Goal: Task Accomplishment & Management: Complete application form

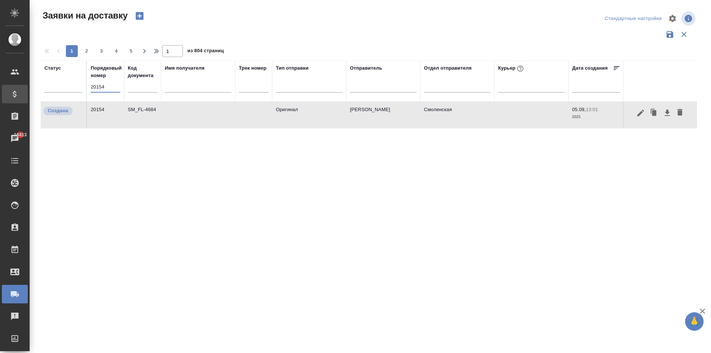
drag, startPoint x: 83, startPoint y: 92, endPoint x: 29, endPoint y: 96, distance: 53.8
click at [30, 96] on div "Заявки на доставку Стандартные настройки 1 2 3 4 5 1 из 804 страниц Статус Поря…" at bounding box center [370, 165] width 681 height 331
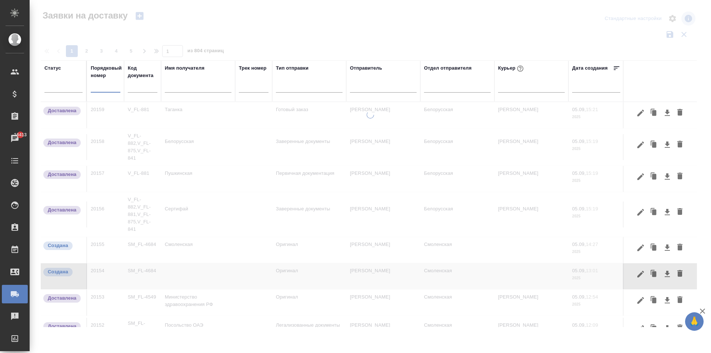
click at [146, 89] on input "text" at bounding box center [143, 87] width 30 height 9
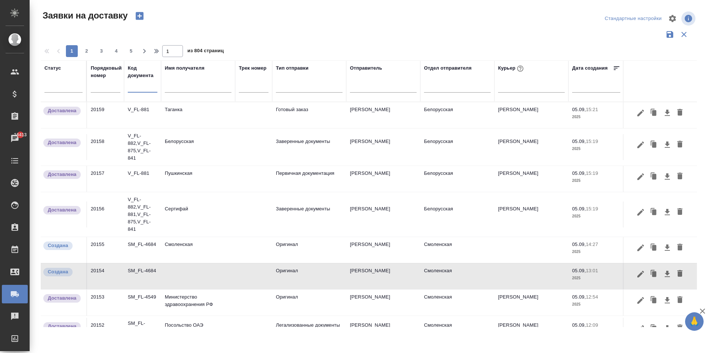
click at [186, 89] on input "text" at bounding box center [198, 87] width 67 height 9
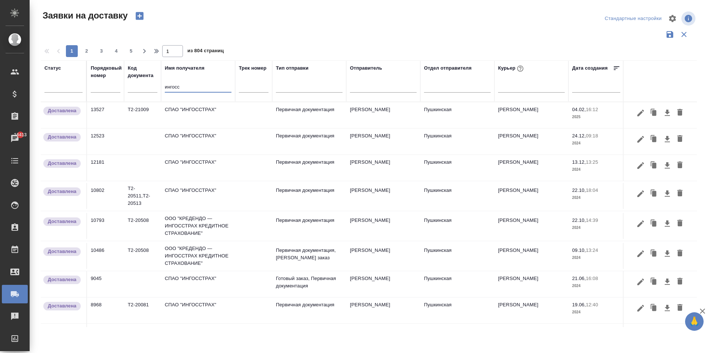
type input "ингосс"
click at [189, 109] on td "СПАО "ИНГОССТРАХ"" at bounding box center [198, 115] width 74 height 26
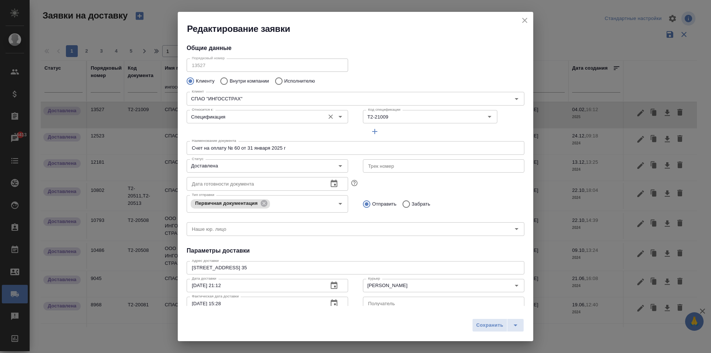
type input "Долгова Татьяна"
type input "+ 7 495 729 41 29, вн. 24115"
click at [528, 20] on icon "close" at bounding box center [524, 20] width 9 height 9
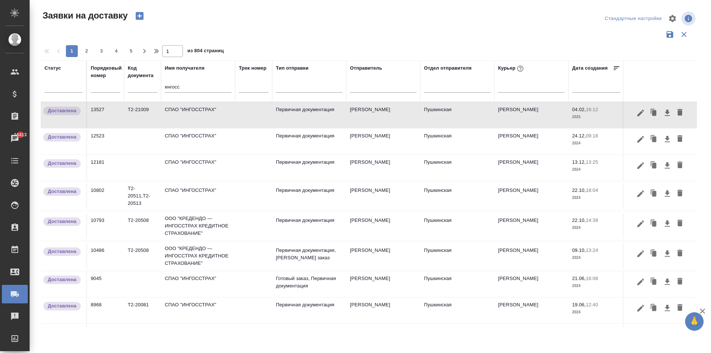
click at [206, 118] on td "СПАО "ИНГОССТРАХ"" at bounding box center [198, 115] width 74 height 26
click at [652, 111] on icon "button" at bounding box center [654, 113] width 4 height 6
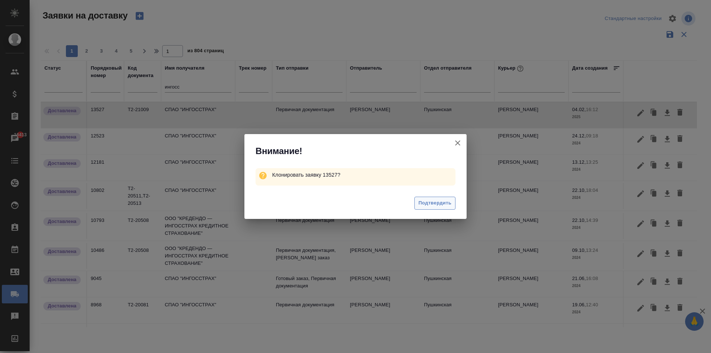
click at [442, 203] on span "Подтвердить" at bounding box center [434, 203] width 33 height 9
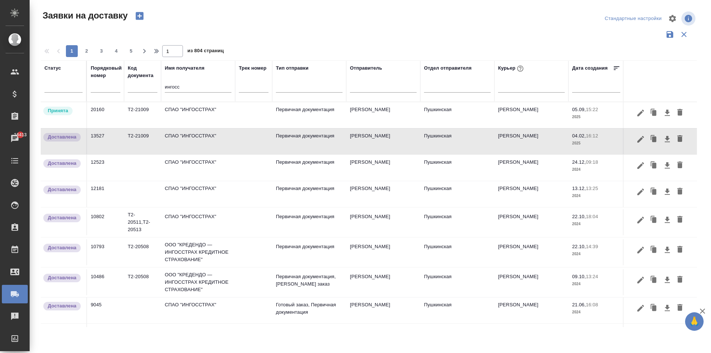
click at [188, 117] on td "СПАО "ИНГОССТРАХ"" at bounding box center [198, 115] width 74 height 26
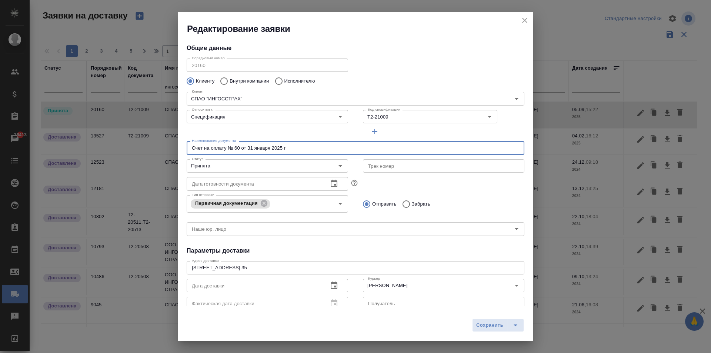
click at [237, 147] on input "Счет на оплату № 60 от 31 января 2025 г" at bounding box center [356, 147] width 338 height 13
click at [393, 117] on input "Т2-21009" at bounding box center [412, 116] width 94 height 9
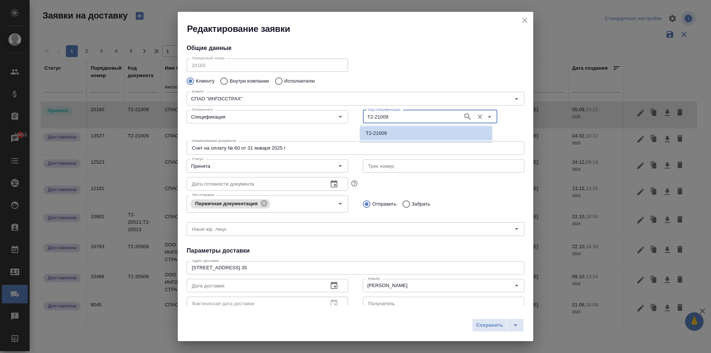
click at [242, 148] on input "Счет на оплату № 60 от 31 января 2025 г" at bounding box center [356, 147] width 338 height 13
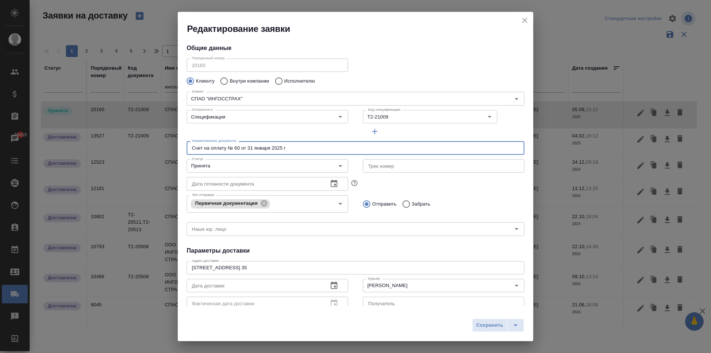
drag, startPoint x: 293, startPoint y: 147, endPoint x: 195, endPoint y: 146, distance: 98.1
click at [195, 146] on input "Счет на оплату № 60 от 31 января 2025 г" at bounding box center [356, 147] width 338 height 13
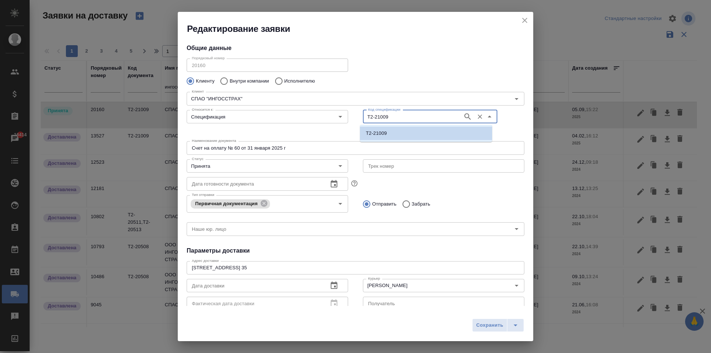
drag, startPoint x: 401, startPoint y: 117, endPoint x: 359, endPoint y: 113, distance: 41.6
click at [359, 113] on div "Код спецификации Т2-21009 Код спецификации" at bounding box center [443, 123] width 176 height 46
paste input "888"
paste input "Т2-21888"
type input "Т2-21888"
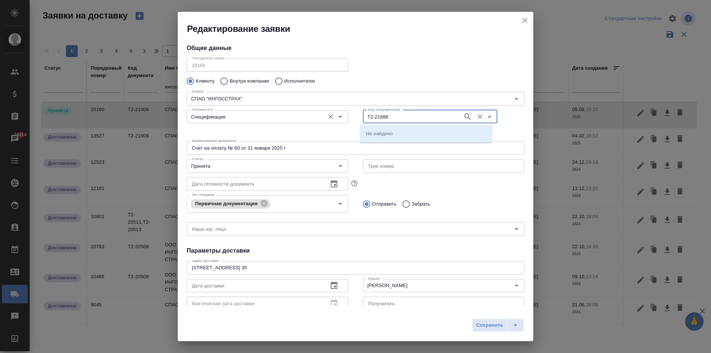
drag, startPoint x: 388, startPoint y: 117, endPoint x: 322, endPoint y: 118, distance: 65.2
click at [322, 118] on div "Относится к: Спецификация Относится к: Код спецификации Т2-21888 Код спецификац…" at bounding box center [355, 123] width 352 height 46
paste input "Т2-21888"
type input "Т2-21888"
click at [365, 118] on input "Код спецификации" at bounding box center [412, 116] width 94 height 9
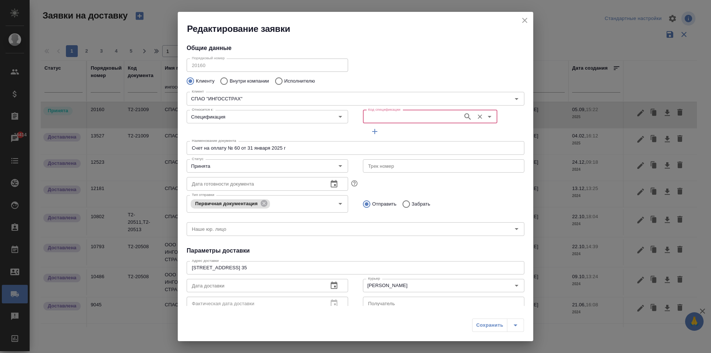
click at [381, 122] on div "Код спецификации" at bounding box center [430, 116] width 134 height 13
paste input "Т2-21888"
type input "Т2-21888"
click at [391, 133] on li "Т2-21888" at bounding box center [426, 133] width 132 height 13
type input "(Т2) ООО "Трактат24""
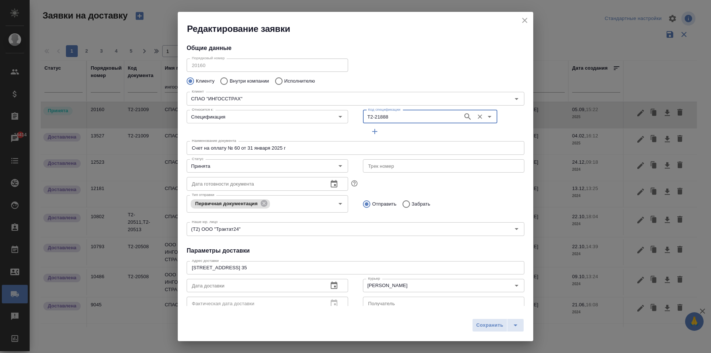
type input "Т2-21888"
click at [287, 148] on input "Счет на оплату № 60 от 31 января 2025 г" at bounding box center [356, 147] width 338 height 13
drag, startPoint x: 234, startPoint y: 146, endPoint x: 239, endPoint y: 145, distance: 4.5
click at [239, 145] on input "Счет на оплату № 60 от 31 января 2025 г" at bounding box center [356, 147] width 338 height 13
drag, startPoint x: 256, startPoint y: 147, endPoint x: 269, endPoint y: 143, distance: 13.1
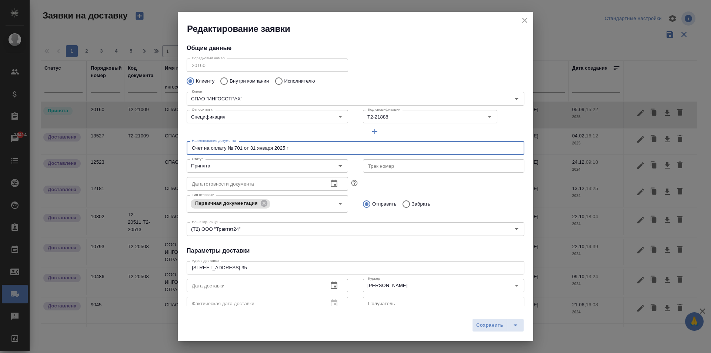
click at [269, 143] on input "Счет на оплату № 701 от 31 января 2025 г" at bounding box center [356, 147] width 338 height 13
drag, startPoint x: 272, startPoint y: 148, endPoint x: 257, endPoint y: 150, distance: 16.1
click at [257, 150] on input "Счет на оплату № 701 от 31 января 2025 г" at bounding box center [356, 147] width 338 height 13
type input "Счет на оплату № 701 от 31 августа 2025 г"
click at [336, 285] on button "button" at bounding box center [334, 286] width 18 height 18
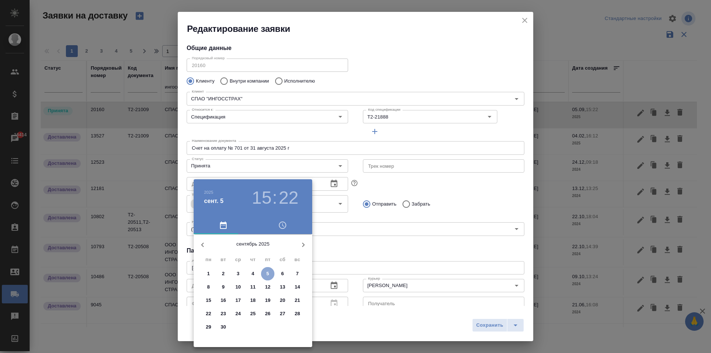
click at [268, 275] on p "5" at bounding box center [267, 273] width 3 height 7
type input "05.09.2025 15:22"
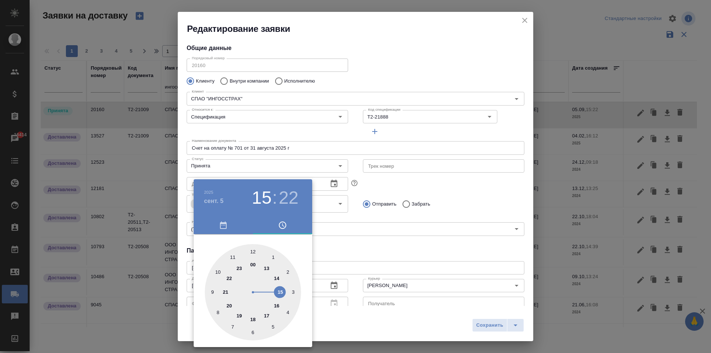
click at [339, 267] on div at bounding box center [355, 176] width 711 height 353
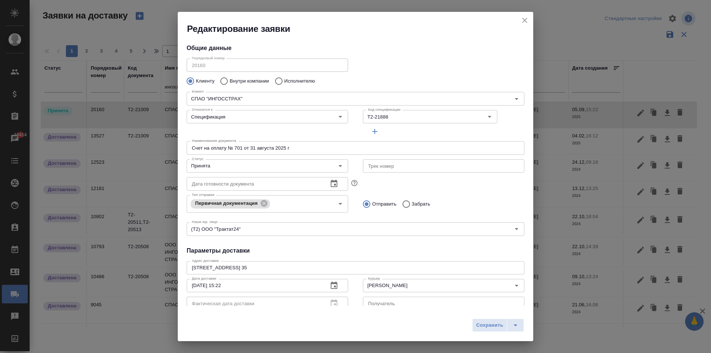
scroll to position [74, 0]
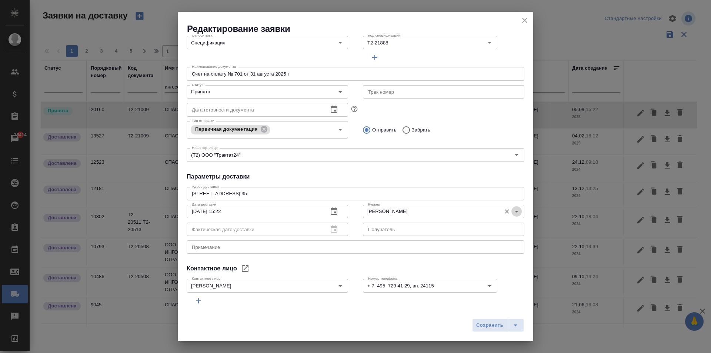
click at [513, 212] on icon "Open" at bounding box center [516, 211] width 9 height 9
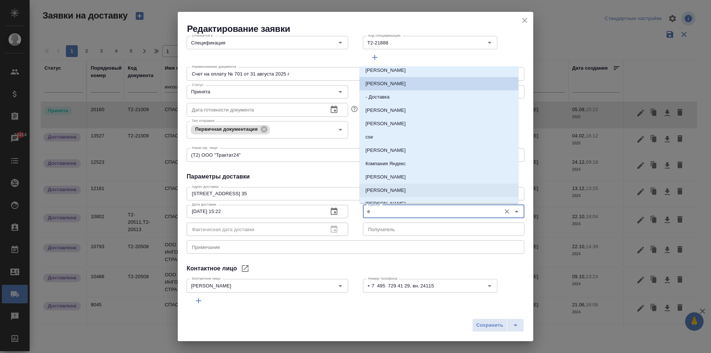
scroll to position [0, 0]
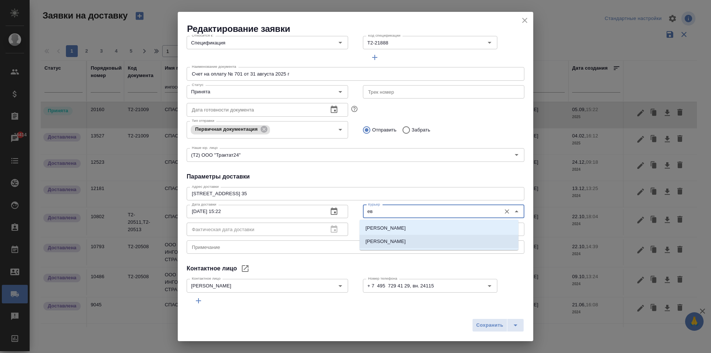
click at [411, 240] on li "Иванова Евгения" at bounding box center [438, 241] width 159 height 13
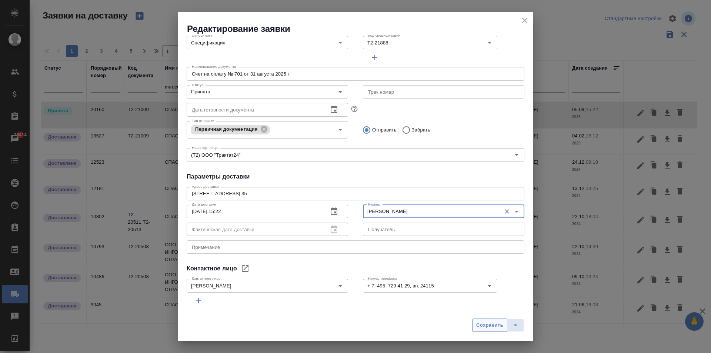
type input "Иванова Евгения"
click at [493, 326] on span "Сохранить" at bounding box center [489, 325] width 27 height 9
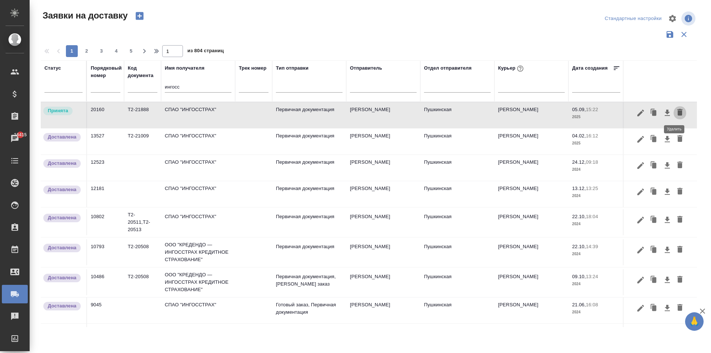
click at [677, 111] on icon "button" at bounding box center [679, 112] width 5 height 7
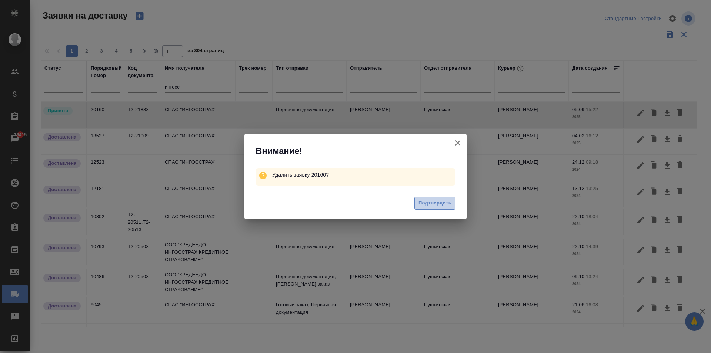
click at [442, 203] on span "Подтвердить" at bounding box center [434, 203] width 33 height 9
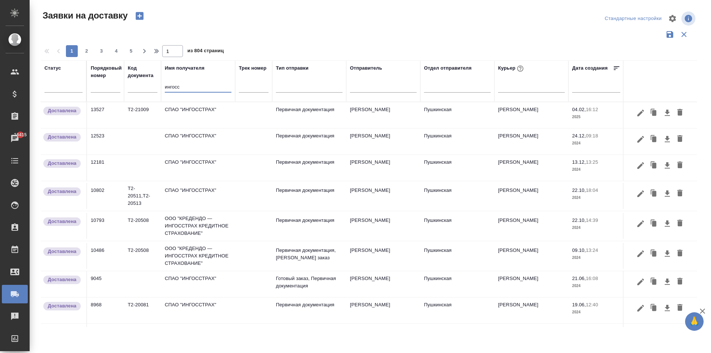
drag, startPoint x: 181, startPoint y: 88, endPoint x: 154, endPoint y: 88, distance: 27.8
click at [154, 88] on tr "Статус Порядковый номер Код документа Имя получателя ингосс Трек номер Тип отпр…" at bounding box center [425, 80] width 768 height 41
click at [141, 15] on icon "button" at bounding box center [139, 16] width 8 height 8
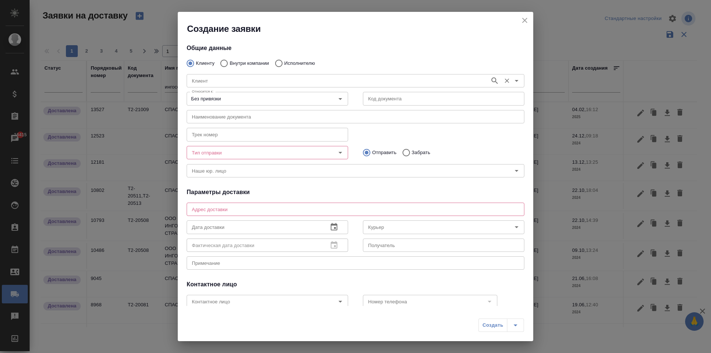
click at [213, 81] on input "Клиент" at bounding box center [337, 80] width 297 height 9
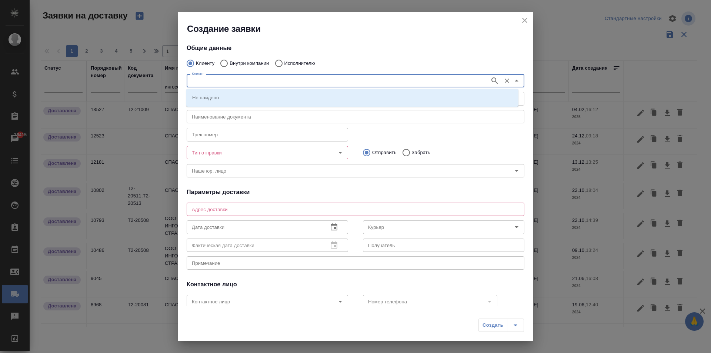
click at [525, 22] on icon "close" at bounding box center [524, 20] width 9 height 9
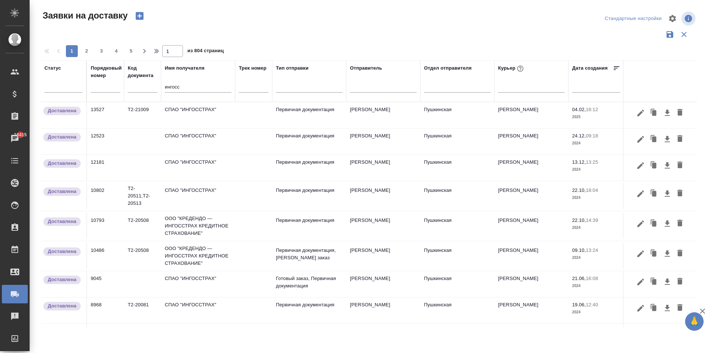
click at [142, 19] on icon "button" at bounding box center [139, 16] width 8 height 8
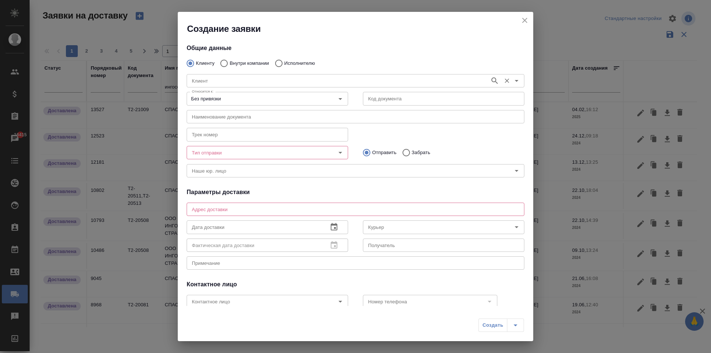
click at [212, 82] on input "Клиент" at bounding box center [337, 80] width 297 height 9
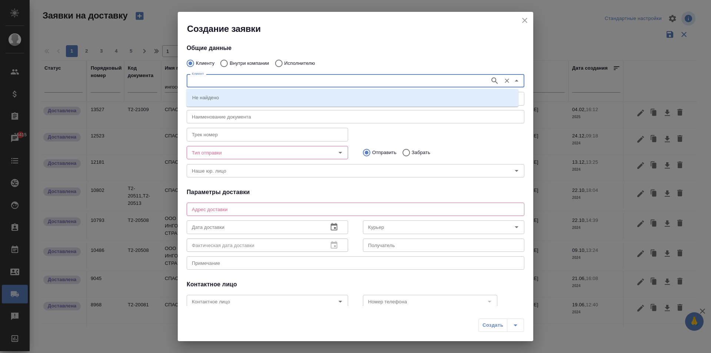
type input "н"
type input "ингосс"
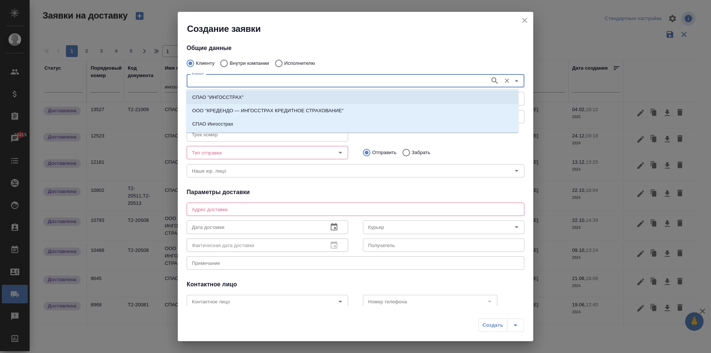
click at [265, 94] on li "СПАО "ИНГОССТРАХ"" at bounding box center [352, 97] width 332 height 13
type input "СПАО "ИНГОССТРАХ""
type textarea "г. Москва, ул Лесная, 42"
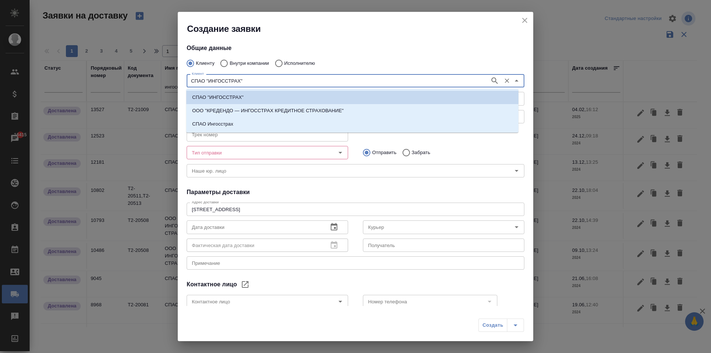
click at [255, 80] on input "СПАО "ИНГОССТРАХ"" at bounding box center [337, 80] width 297 height 9
click at [247, 96] on li "СПАО "ИНГОССТРАХ"" at bounding box center [352, 97] width 332 height 13
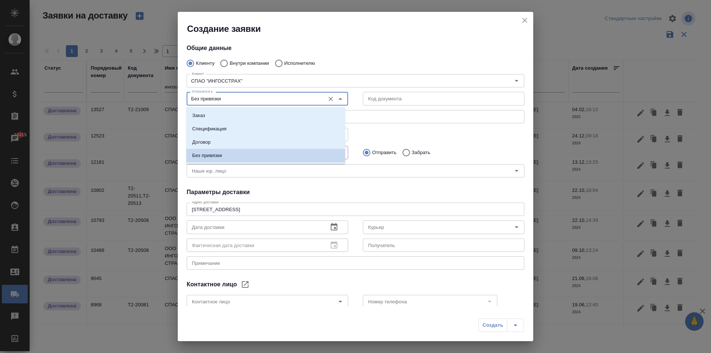
click at [221, 100] on input "Без привязки" at bounding box center [255, 98] width 132 height 9
click at [221, 145] on li "Договор" at bounding box center [265, 141] width 159 height 13
type input "Договор"
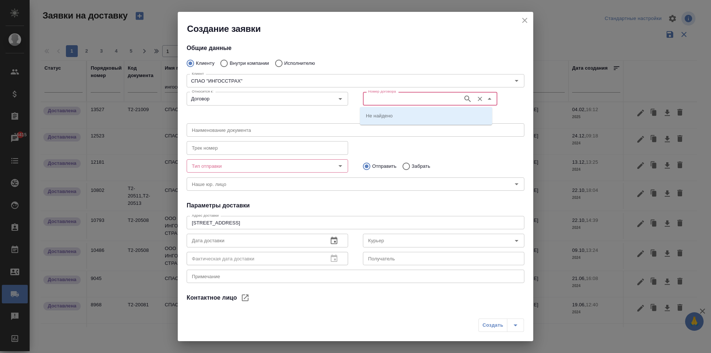
click at [393, 100] on input "Номер договора" at bounding box center [412, 98] width 94 height 9
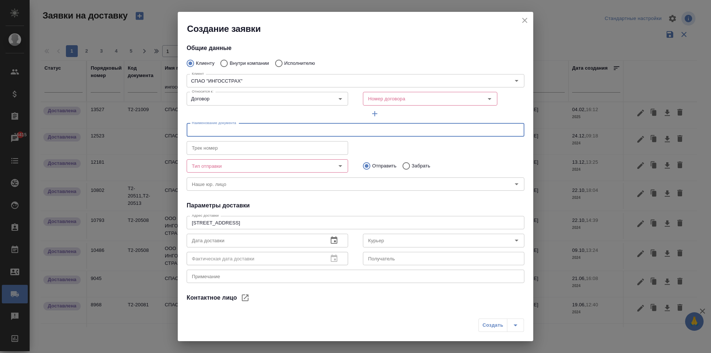
click at [242, 131] on input "text" at bounding box center [356, 129] width 338 height 13
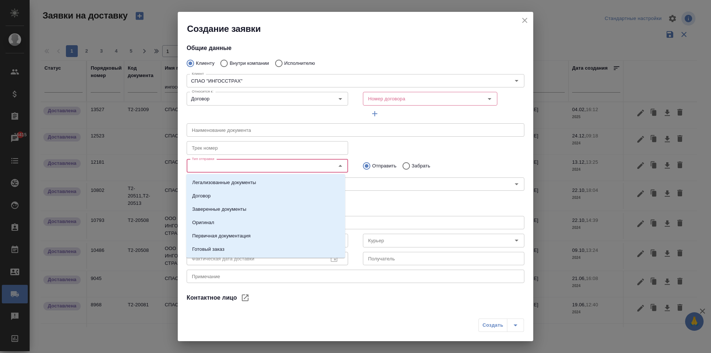
click at [216, 162] on input "Тип отправки" at bounding box center [255, 165] width 132 height 9
click at [252, 196] on li "Договор" at bounding box center [265, 195] width 159 height 13
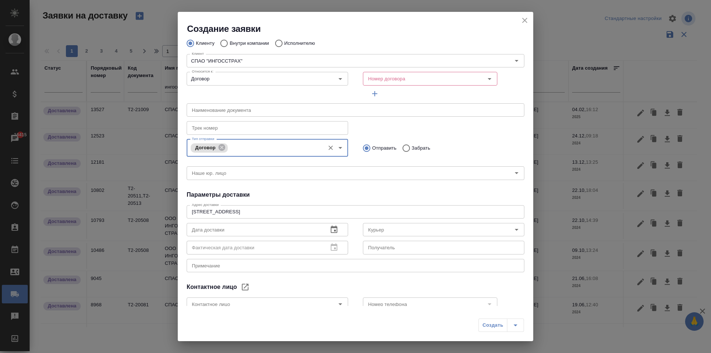
scroll to position [37, 0]
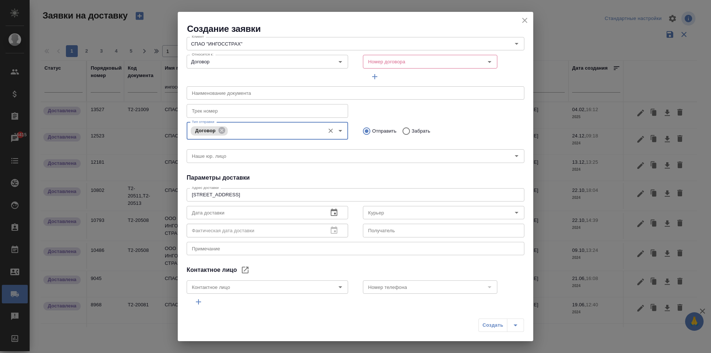
click at [329, 213] on icon "button" at bounding box center [333, 212] width 9 height 9
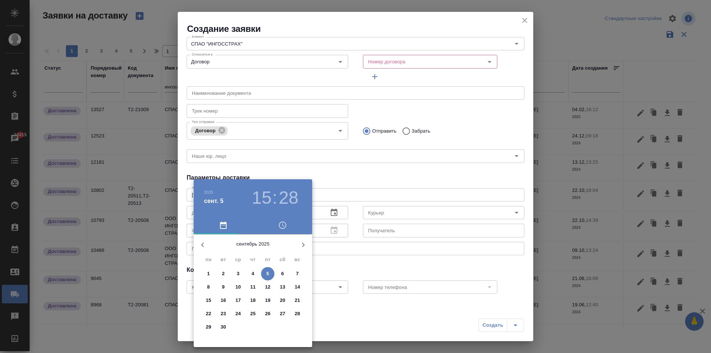
click at [265, 273] on span "5" at bounding box center [267, 273] width 13 height 7
type input "05.09.2025 15:28"
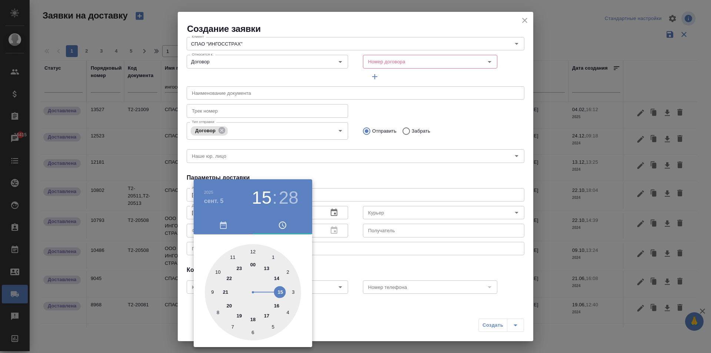
click at [344, 177] on div at bounding box center [355, 176] width 711 height 353
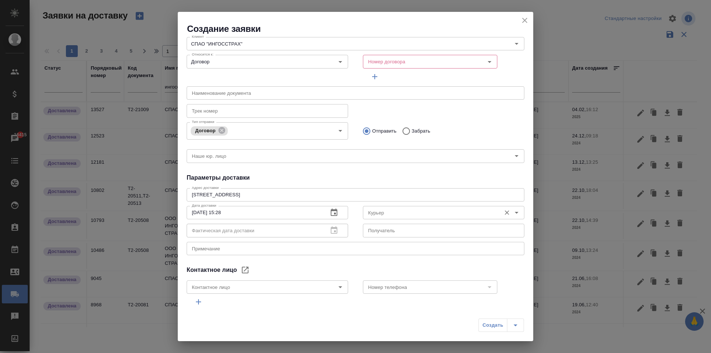
click at [392, 213] on input "Курьер" at bounding box center [431, 212] width 132 height 9
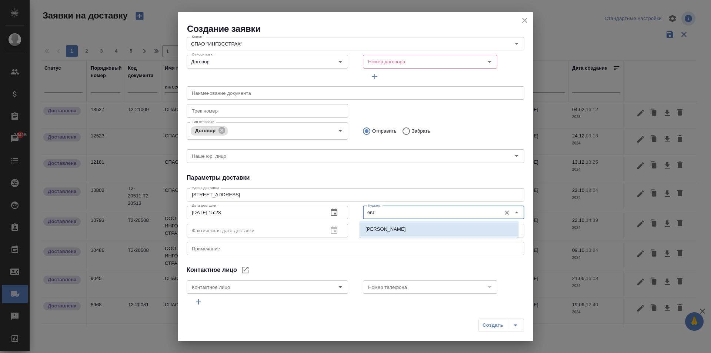
click at [426, 229] on li "Иванова Евгения" at bounding box center [438, 228] width 159 height 13
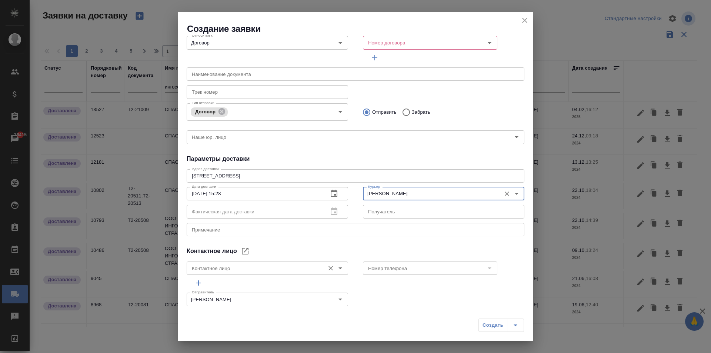
scroll to position [65, 0]
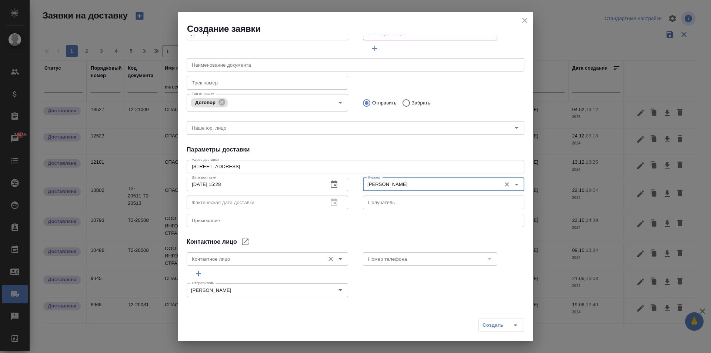
click at [253, 265] on div "Контактное лицо Контактное лицо" at bounding box center [267, 258] width 161 height 18
type input "Иванова Евгения"
click at [251, 259] on input "Контактное лицо" at bounding box center [255, 258] width 132 height 9
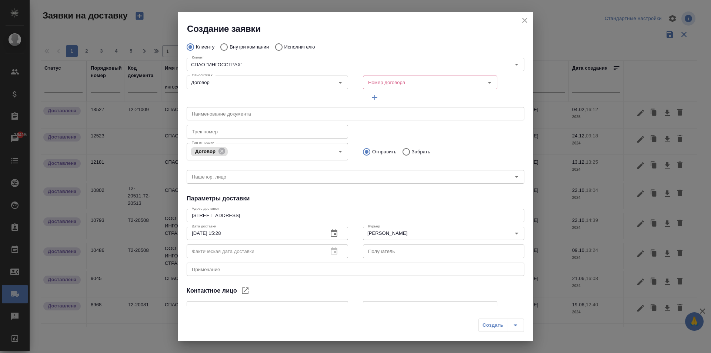
scroll to position [0, 0]
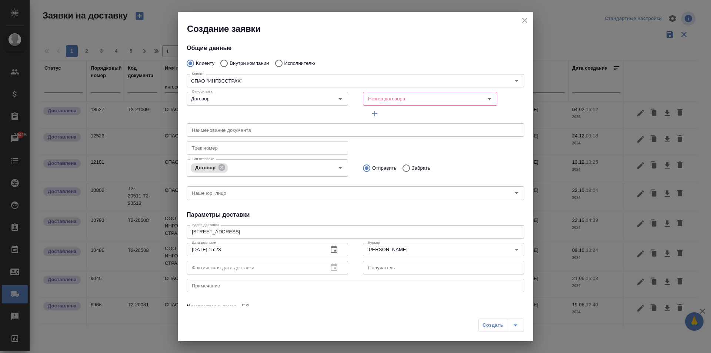
click at [523, 21] on icon "close" at bounding box center [524, 20] width 5 height 5
type input "Без привязки"
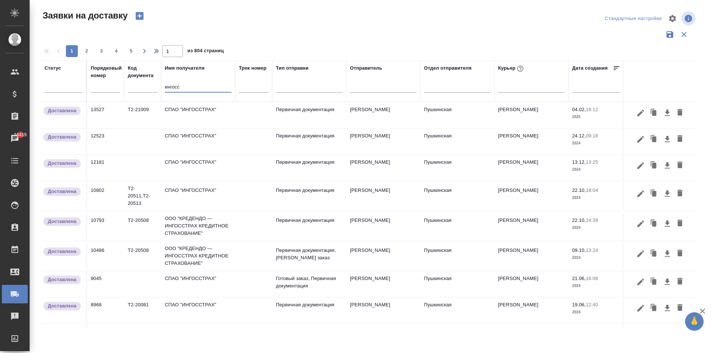
drag, startPoint x: 182, startPoint y: 88, endPoint x: 150, endPoint y: 89, distance: 32.6
click at [150, 89] on tr "Статус Порядковый номер Код документа Имя получателя ингосс Трек номер Тип отпр…" at bounding box center [425, 80] width 768 height 41
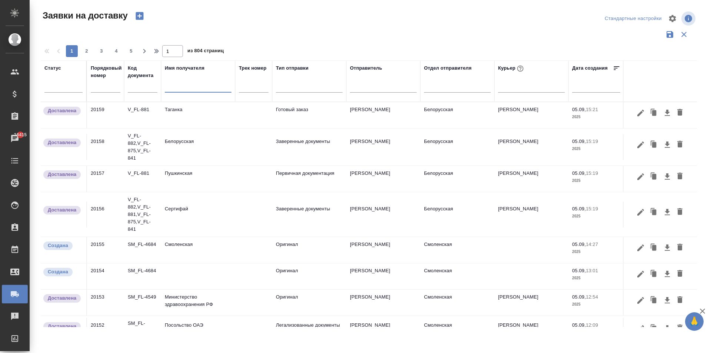
click at [143, 17] on icon "button" at bounding box center [139, 16] width 8 height 8
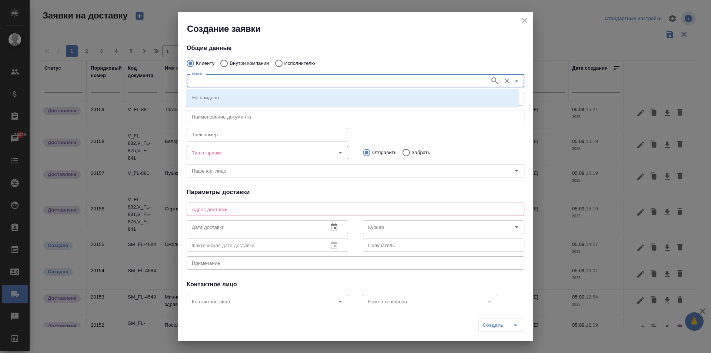
click at [216, 81] on input "Клиент" at bounding box center [337, 80] width 297 height 9
type input "ингосс"
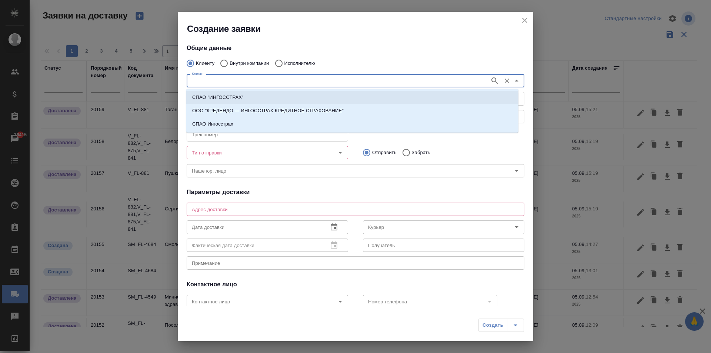
click at [231, 94] on p "СПАО "ИНГОССТРАХ"" at bounding box center [217, 97] width 51 height 7
type input "СПАО "ИНГОССТРАХ""
type textarea "г. Москва, ул Лесная, 42"
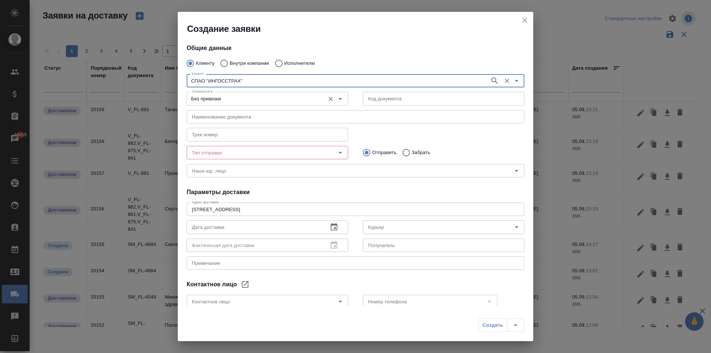
click at [217, 98] on input "Без привязки" at bounding box center [255, 98] width 132 height 9
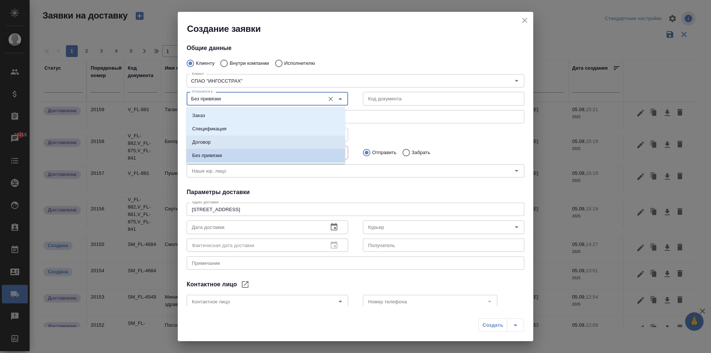
click at [209, 147] on li "Договор" at bounding box center [265, 141] width 159 height 13
type input "Договор"
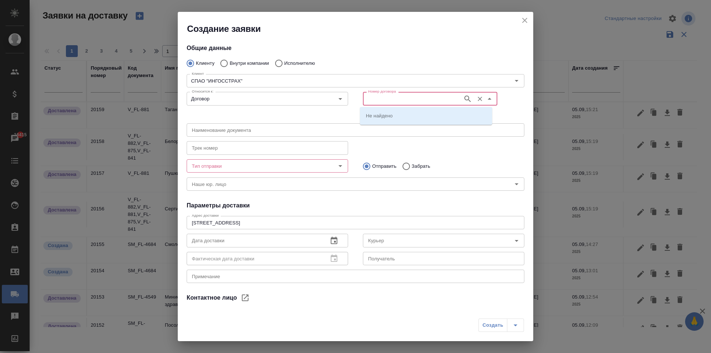
click at [387, 102] on input "Номер договора" at bounding box center [412, 98] width 94 height 9
paste input "D_IRAO2-49715:59 1 [PERSON_NAME]"
drag, startPoint x: 389, startPoint y: 97, endPoint x: 628, endPoint y: 84, distance: 238.8
click at [628, 84] on div "Создание заявки Общие данные Клиенту Внутри компании Исполнителю Клиент СПАО "И…" at bounding box center [355, 176] width 711 height 353
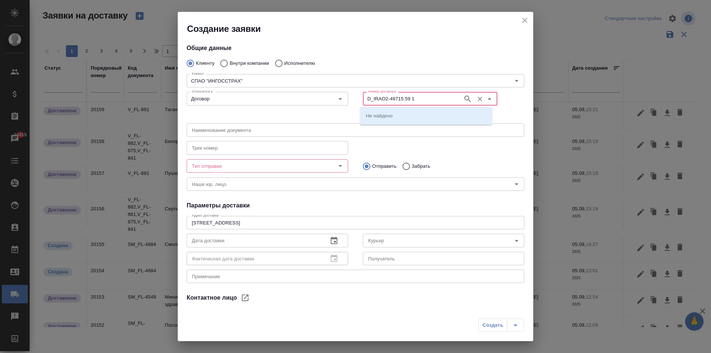
scroll to position [0, 0]
type input "D_IRAO2-497"
click at [388, 101] on input "Номер договора" at bounding box center [412, 98] width 94 height 9
paste input "D_IRAO2-49715:59 1 [PERSON_NAME]"
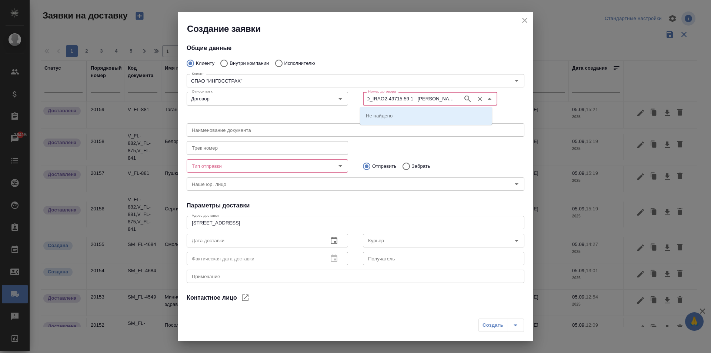
drag, startPoint x: 455, startPoint y: 100, endPoint x: 671, endPoint y: 103, distance: 215.8
click at [670, 103] on div "Создание заявки Общие данные Клиенту Внутри компании Исполнителю Клиент СПАО "И…" at bounding box center [355, 176] width 711 height 353
click at [409, 90] on div "Номер договора D_IRAO2-497 Номер договора" at bounding box center [430, 98] width 134 height 18
click at [401, 101] on input "D_IRAO2-497" at bounding box center [412, 98] width 94 height 9
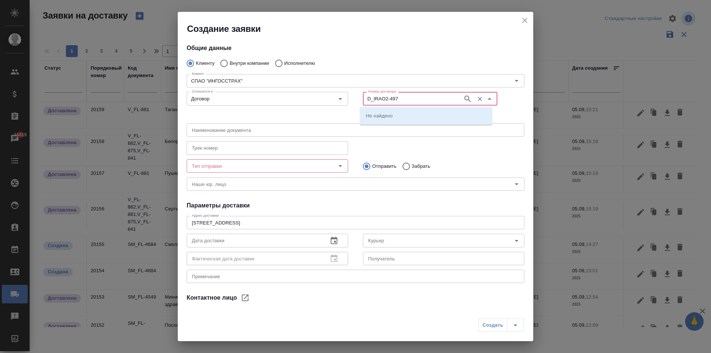
type input "D_IRAO2-497"
click at [282, 98] on input "Договор" at bounding box center [255, 98] width 132 height 9
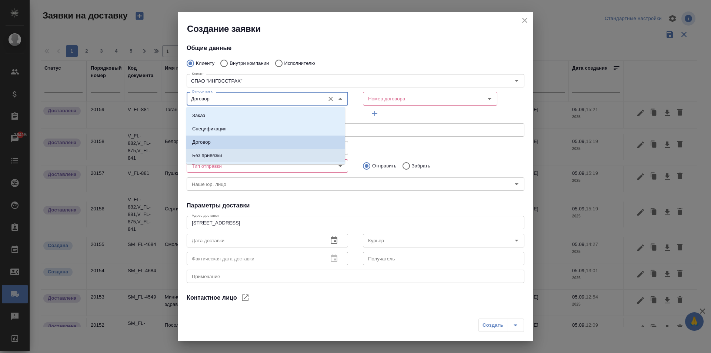
click at [223, 155] on li "Без привязки" at bounding box center [265, 155] width 159 height 13
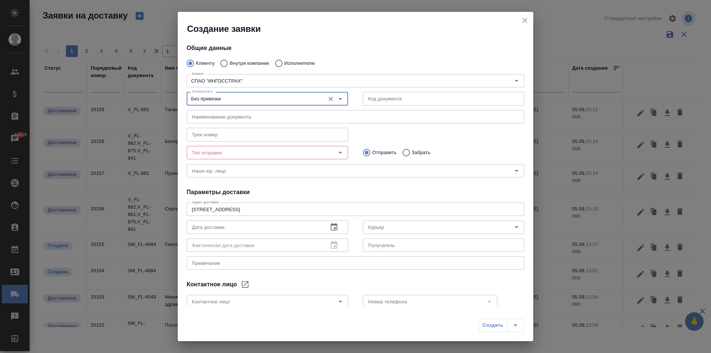
click at [268, 100] on input "Без привязки" at bounding box center [255, 98] width 132 height 9
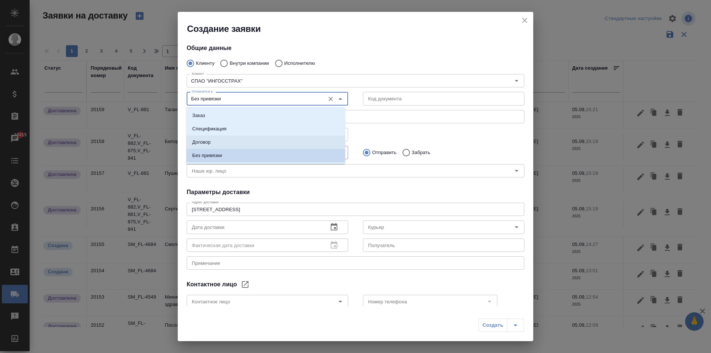
click at [214, 143] on li "Договор" at bounding box center [265, 141] width 159 height 13
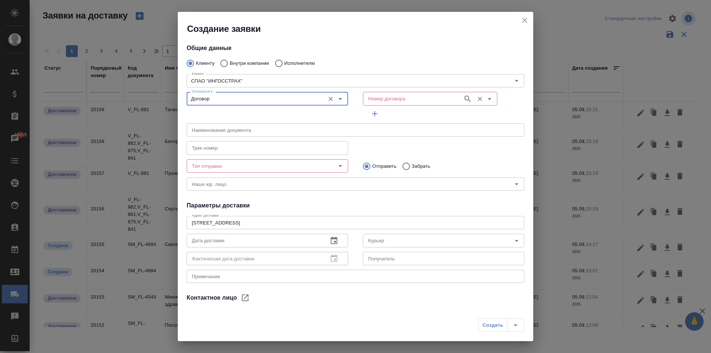
click at [422, 96] on input "Номер договора" at bounding box center [412, 98] width 94 height 9
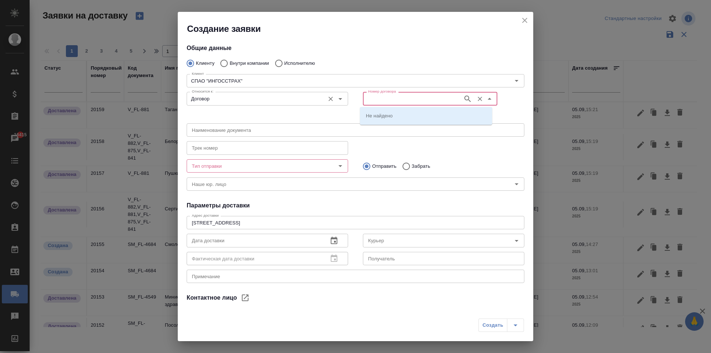
click at [258, 98] on input "Договор" at bounding box center [255, 98] width 132 height 9
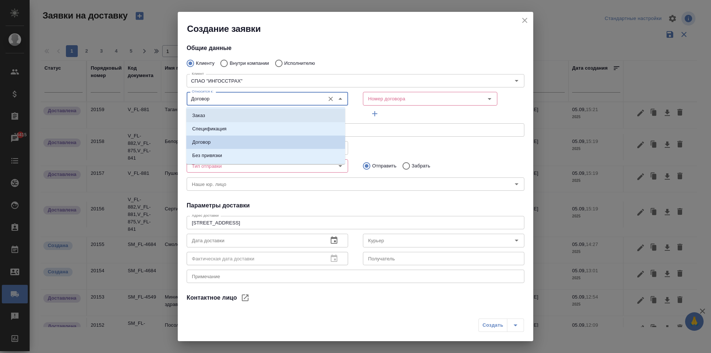
click at [221, 115] on li "Заказ" at bounding box center [265, 115] width 159 height 13
type input "Заказ"
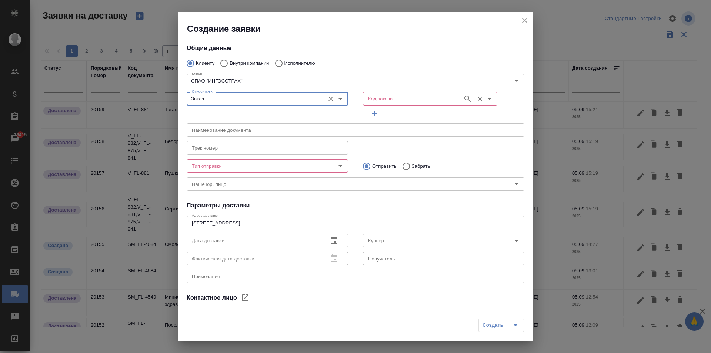
click at [378, 96] on input "Код заказа" at bounding box center [412, 98] width 94 height 9
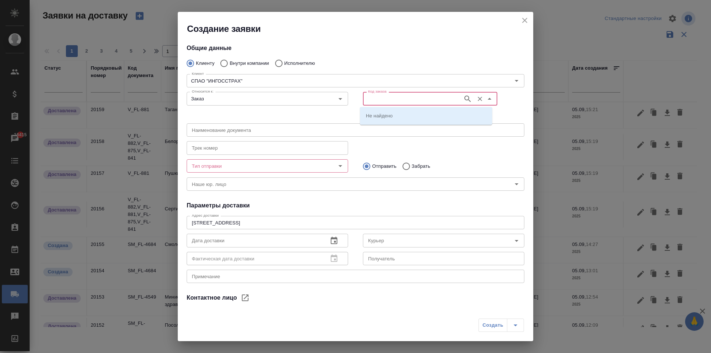
paste input "D_IRAO2-49715:59 1 [PERSON_NAME]"
drag, startPoint x: 379, startPoint y: 101, endPoint x: 684, endPoint y: 90, distance: 306.0
click at [675, 94] on div "Создание заявки Общие данные Клиенту Внутри компании Исполнителю Клиент СПАО "И…" at bounding box center [355, 176] width 711 height 353
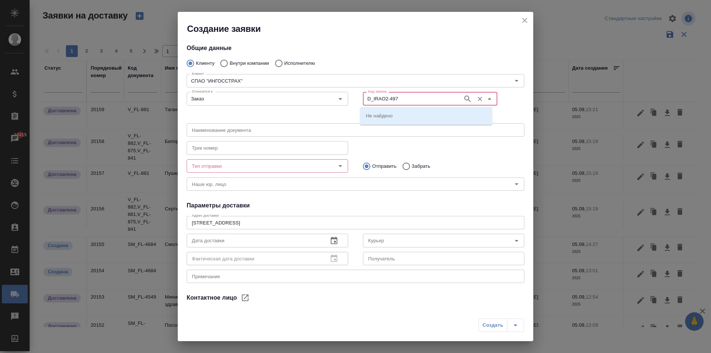
type input "D_IRAO2-497"
click at [384, 103] on input "Код заказа" at bounding box center [412, 98] width 94 height 9
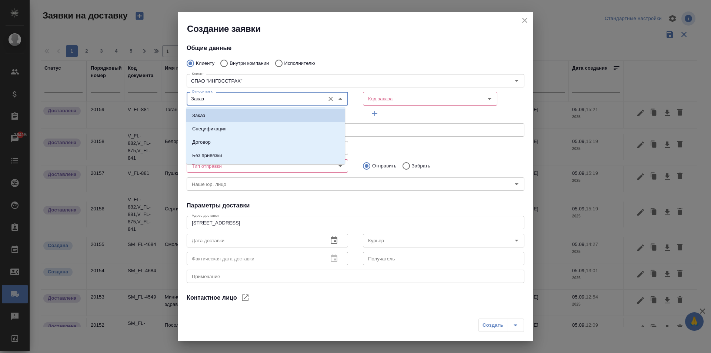
click at [298, 103] on input "Заказ" at bounding box center [255, 98] width 132 height 9
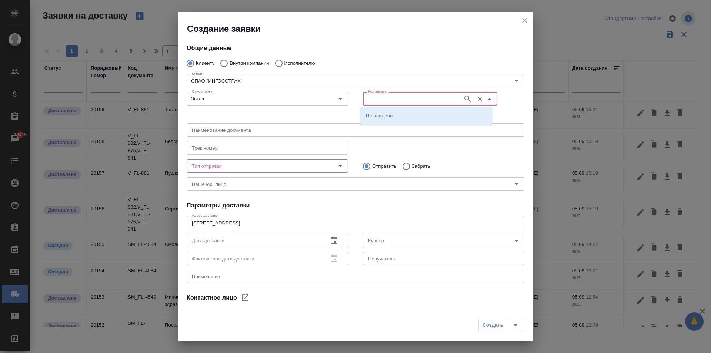
click at [399, 97] on input "Код заказа" at bounding box center [412, 98] width 94 height 9
click at [246, 81] on input "СПАО "ИНГОССТРАХ"" at bounding box center [337, 80] width 297 height 9
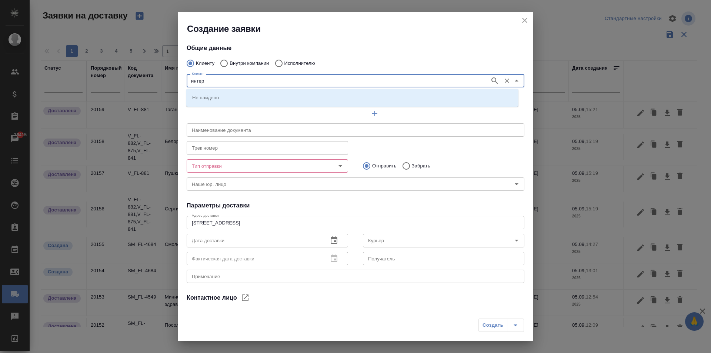
type input "интер"
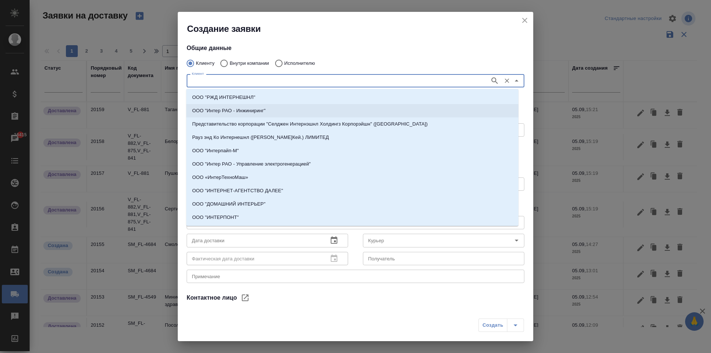
click at [257, 110] on p "ООО "Интер РАО - Инжиниринг"" at bounding box center [228, 110] width 73 height 7
type input "ООО "Интер РАО - Инжиниринг""
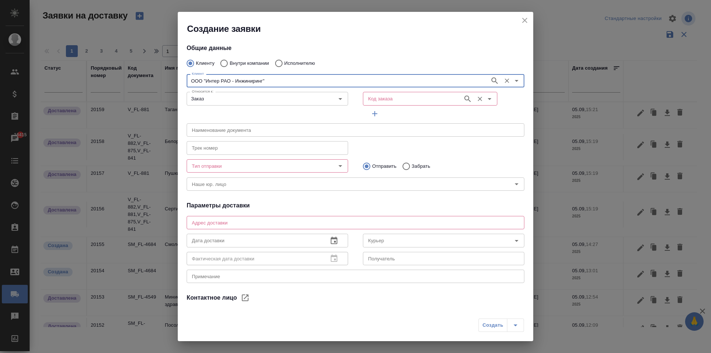
click at [404, 98] on input "Код заказа" at bounding box center [412, 98] width 94 height 9
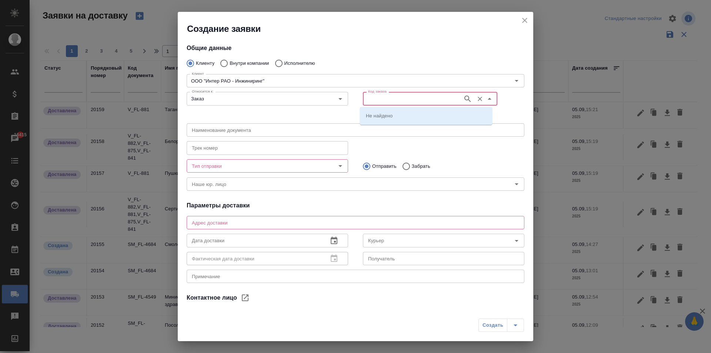
paste input "D_IRAO2-49715:59 1 [PERSON_NAME]"
drag, startPoint x: 376, startPoint y: 95, endPoint x: 707, endPoint y: 81, distance: 331.6
click at [710, 84] on div "Создание заявки Общие данные Клиенту Внутри компании Исполнителю Клиент ООО "Ин…" at bounding box center [355, 176] width 711 height 353
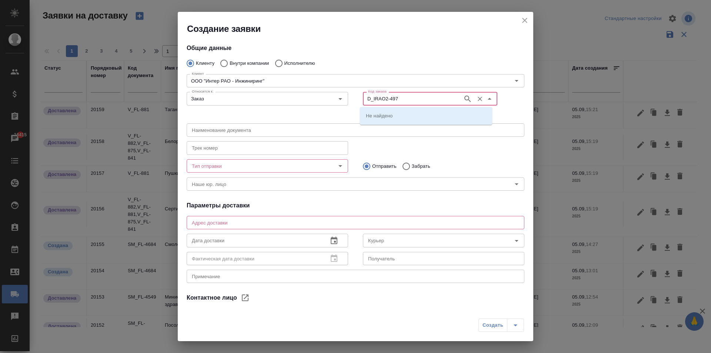
type input "D_IRAO2-497"
click at [405, 103] on div "Код заказа" at bounding box center [430, 98] width 134 height 13
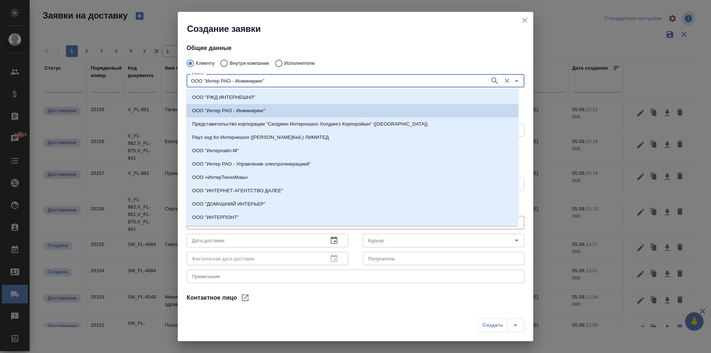
drag, startPoint x: 271, startPoint y: 81, endPoint x: 60, endPoint y: 77, distance: 211.1
click at [60, 77] on div "Создание заявки Общие данные Клиенту Внутри компании Исполнителю Клиент ООО "Ин…" at bounding box center [355, 176] width 711 height 353
paste input "НТЕР РАО ЕЭ"
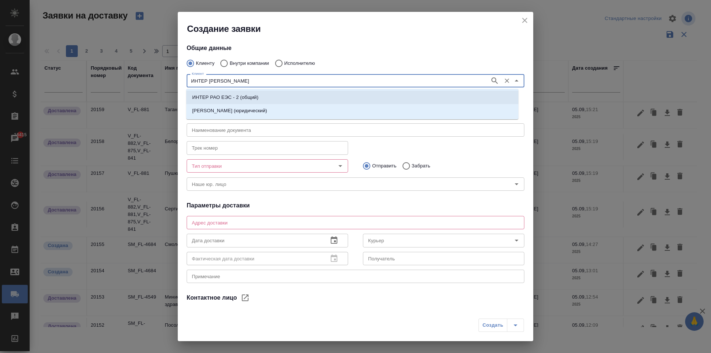
click at [245, 97] on p "ИНТЕР РАО ЕЭС - 2 (общий)" at bounding box center [225, 97] width 66 height 7
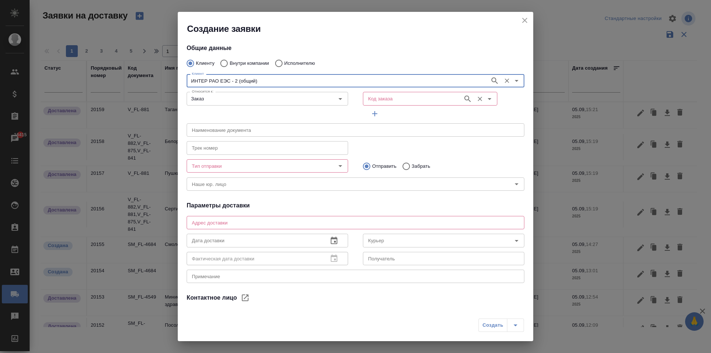
type input "ИНТЕР РАО ЕЭС - 2 (общий)"
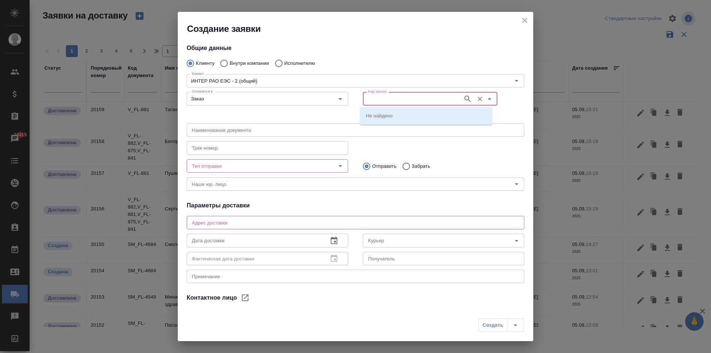
click at [390, 101] on input "Код заказа" at bounding box center [412, 98] width 94 height 9
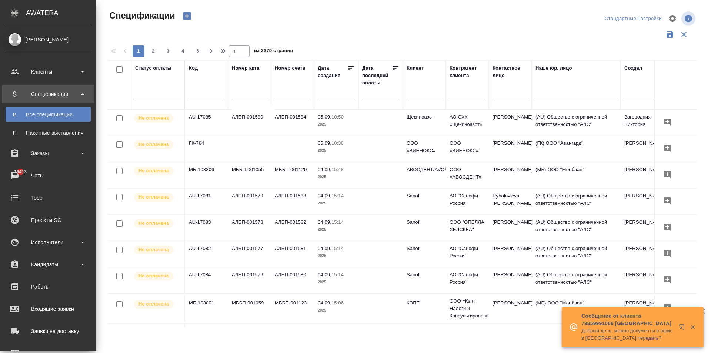
click at [14, 89] on div "Спецификации" at bounding box center [48, 93] width 85 height 11
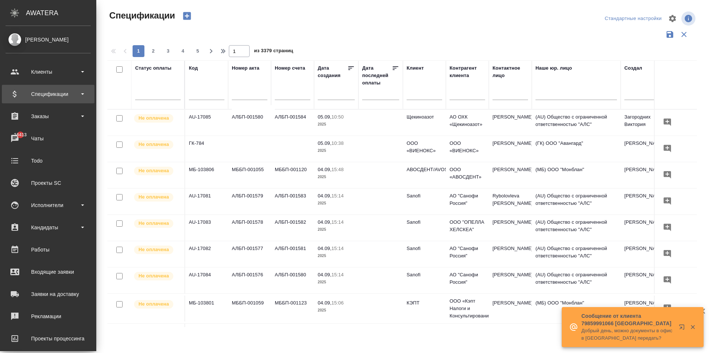
click at [15, 89] on div "Спецификации" at bounding box center [48, 93] width 85 height 11
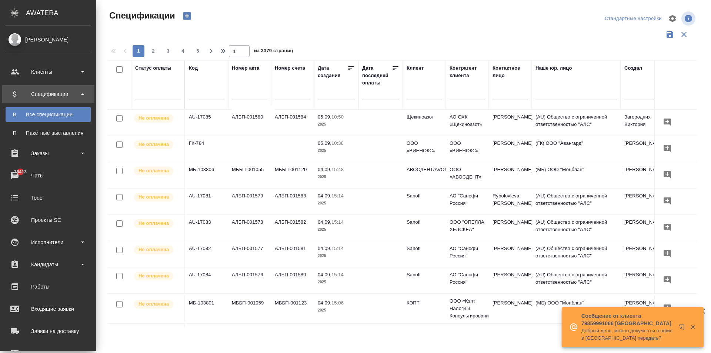
click at [48, 113] on div "Все спецификации" at bounding box center [48, 114] width 78 height 7
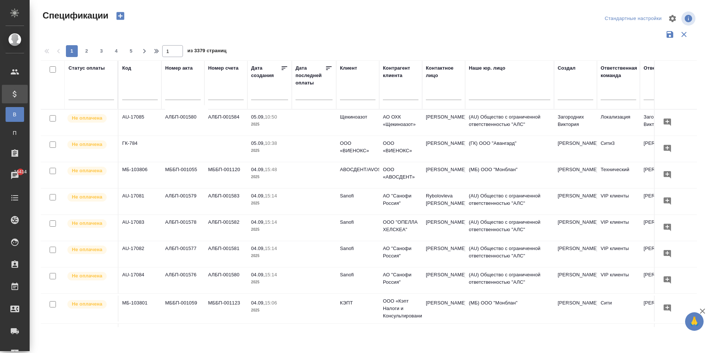
click at [234, 93] on input "text" at bounding box center [226, 94] width 36 height 9
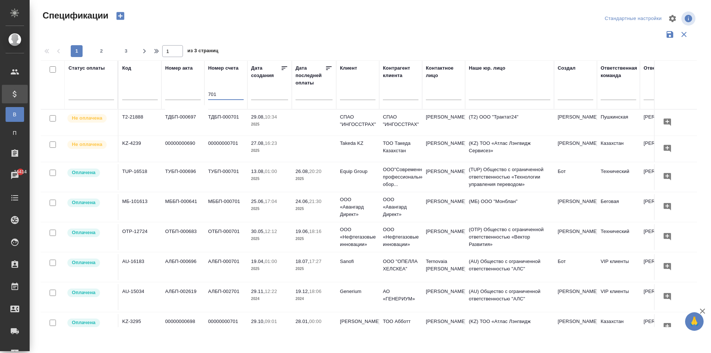
type input "701"
click at [338, 128] on td "СПАО "ИНГОССТРАХ"" at bounding box center [357, 123] width 43 height 26
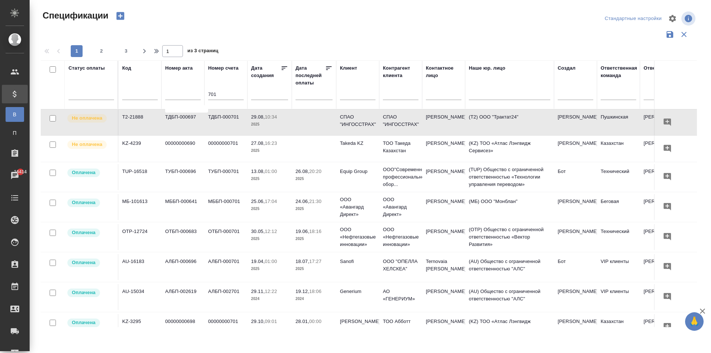
click at [278, 122] on p "2025" at bounding box center [269, 124] width 37 height 7
click at [280, 121] on p "2025" at bounding box center [269, 124] width 37 height 7
click at [269, 114] on p "10:34" at bounding box center [271, 117] width 12 height 6
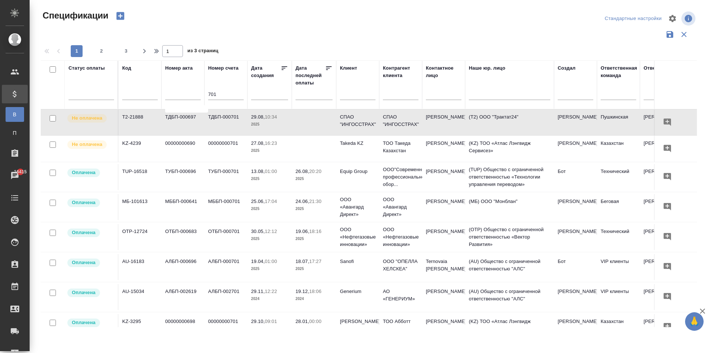
click at [269, 114] on p "10:34" at bounding box center [271, 117] width 12 height 6
click at [232, 123] on td "ТДБП-000701" at bounding box center [225, 123] width 43 height 26
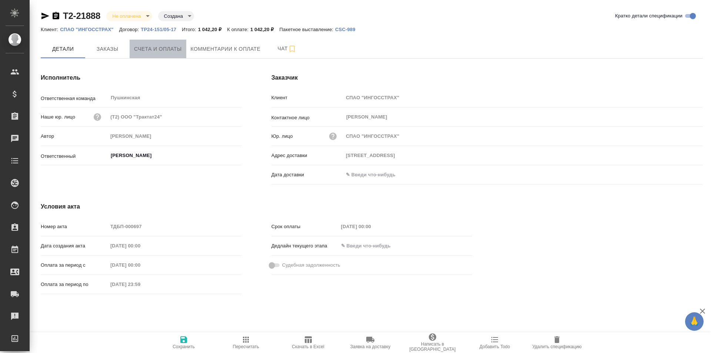
click at [154, 43] on button "Счета и оплаты" at bounding box center [158, 49] width 57 height 19
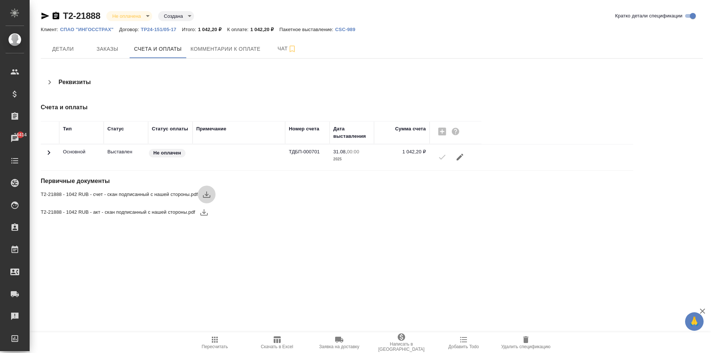
click at [210, 195] on icon "button" at bounding box center [206, 194] width 7 height 6
drag, startPoint x: 63, startPoint y: 16, endPoint x: 109, endPoint y: 14, distance: 46.3
click at [109, 14] on div "Т2-21888 Не оплачена notPayed Создана created" at bounding box center [117, 16] width 153 height 12
copy link "Т2-21888"
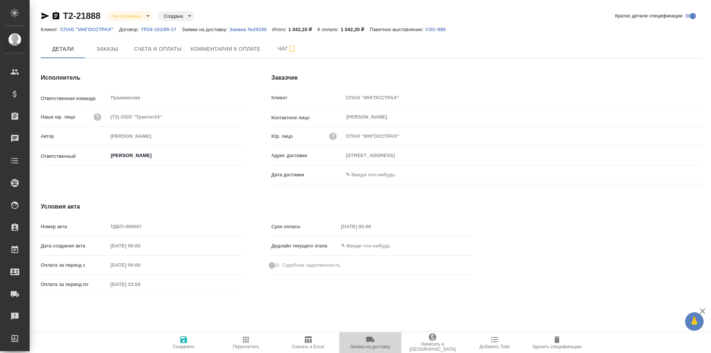
click at [371, 344] on span "Заявка на доставку" at bounding box center [370, 346] width 40 height 5
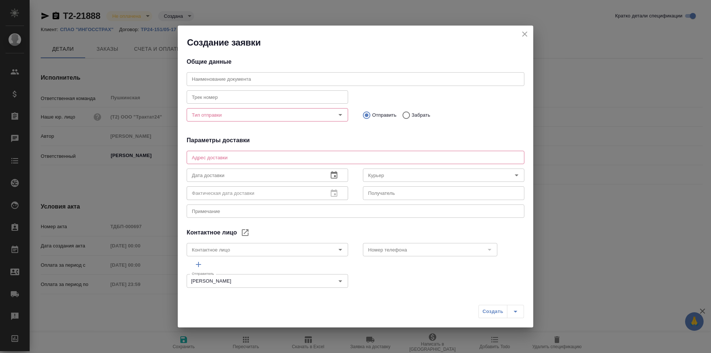
type input "[PERSON_NAME]"
click at [524, 34] on icon "close" at bounding box center [524, 34] width 9 height 9
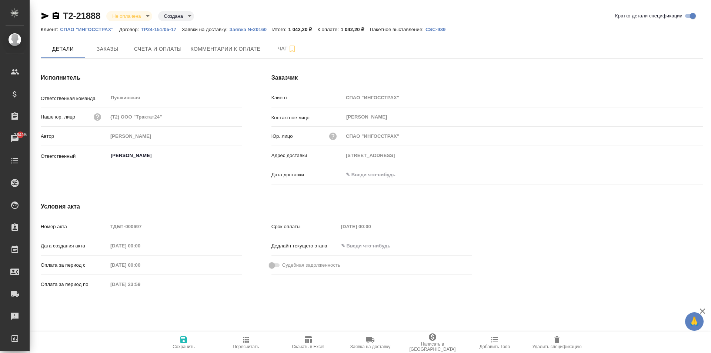
click at [373, 340] on icon "button" at bounding box center [370, 339] width 8 height 6
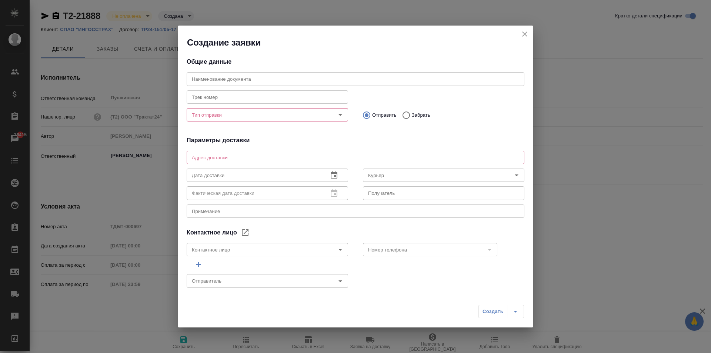
type input "[PERSON_NAME]"
click at [526, 36] on icon "close" at bounding box center [524, 33] width 5 height 5
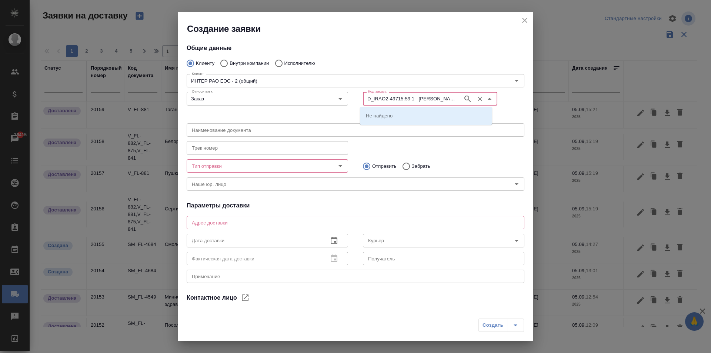
scroll to position [0, 34]
drag, startPoint x: 381, startPoint y: 96, endPoint x: 704, endPoint y: 99, distance: 323.2
click at [704, 99] on div "Создание заявки Общие данные Клиенту Внутри компании Исполнителю Клиент ИНТЕР Р…" at bounding box center [355, 176] width 711 height 353
type input "D_IRAO2-497"
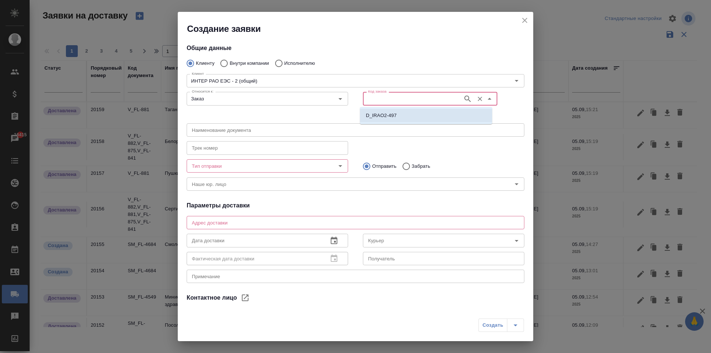
click at [396, 116] on li "D_IRAO2-497" at bounding box center [426, 115] width 132 height 13
type input "D_IRAO2-497"
type input "(МБ) ООО "Монблан""
type input "[PERSON_NAME]"
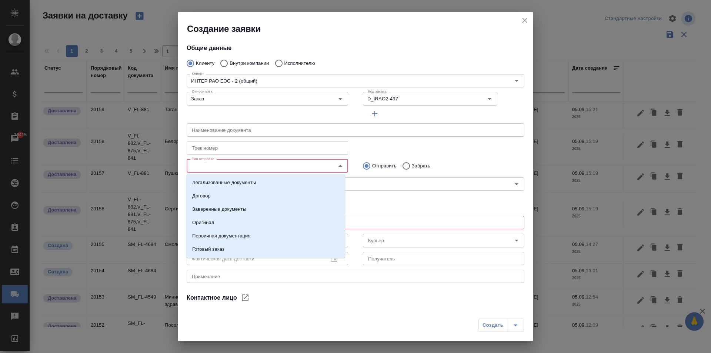
click at [269, 168] on input "Тип отправки" at bounding box center [255, 165] width 132 height 9
click at [221, 250] on p "Готовый заказ" at bounding box center [208, 248] width 32 height 7
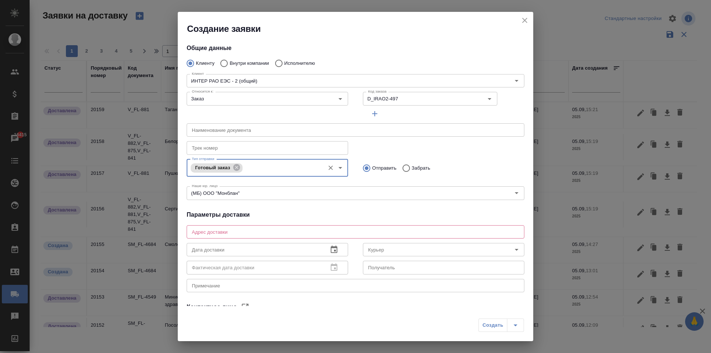
click at [523, 19] on icon "close" at bounding box center [524, 20] width 5 height 5
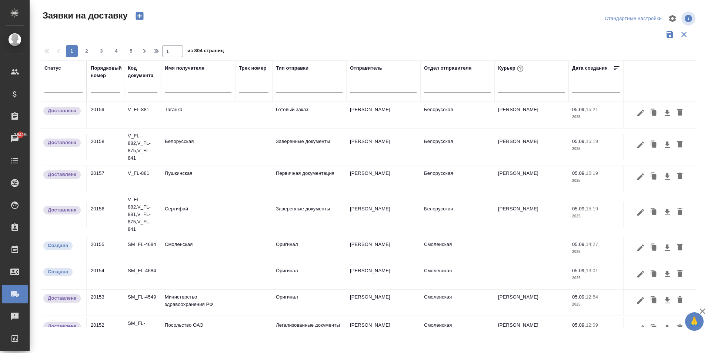
type input "Без привязки"
